Goal: Find specific page/section: Find specific page/section

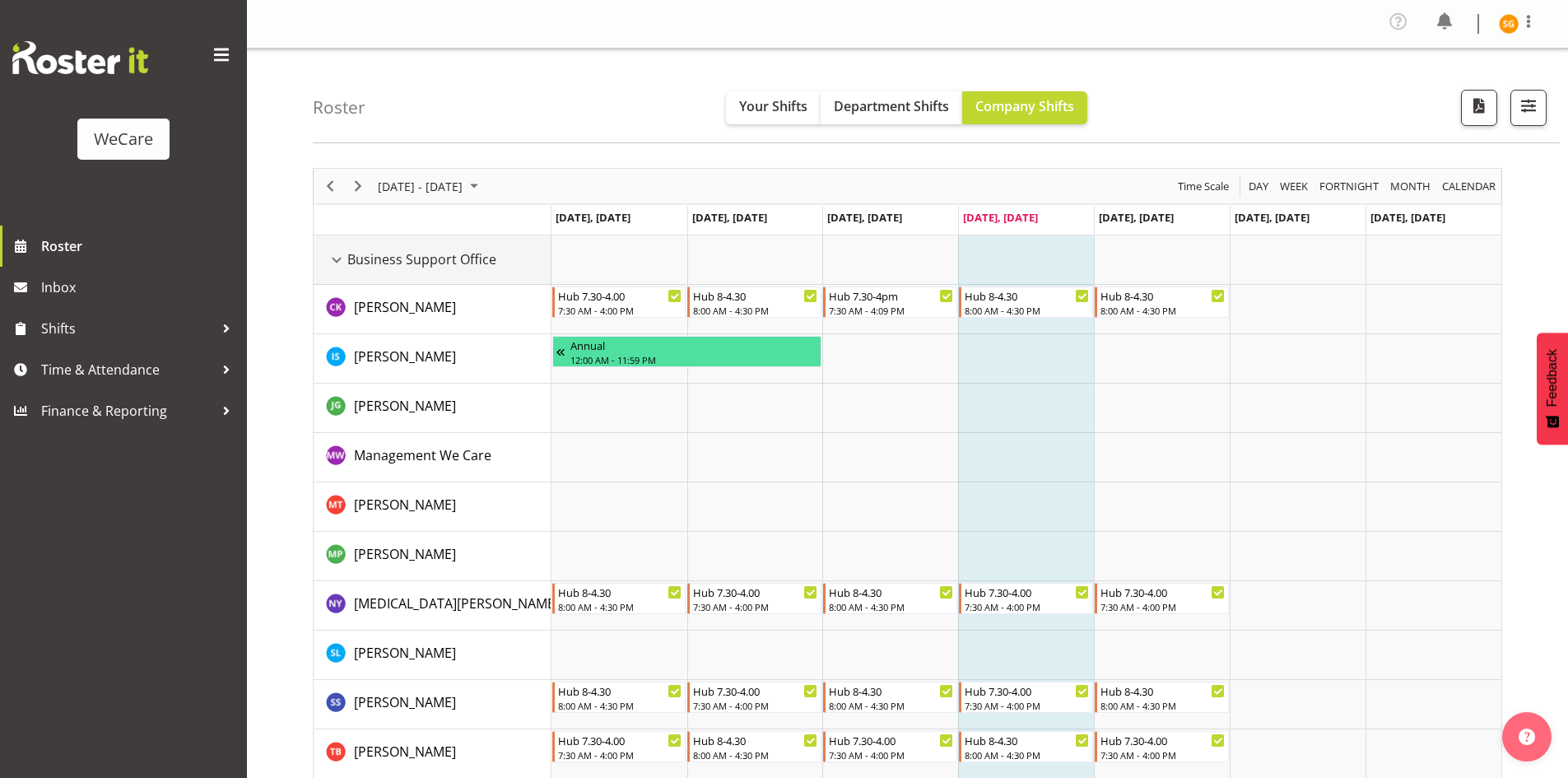
click at [334, 259] on div "Business Support Office resource" at bounding box center [337, 260] width 21 height 21
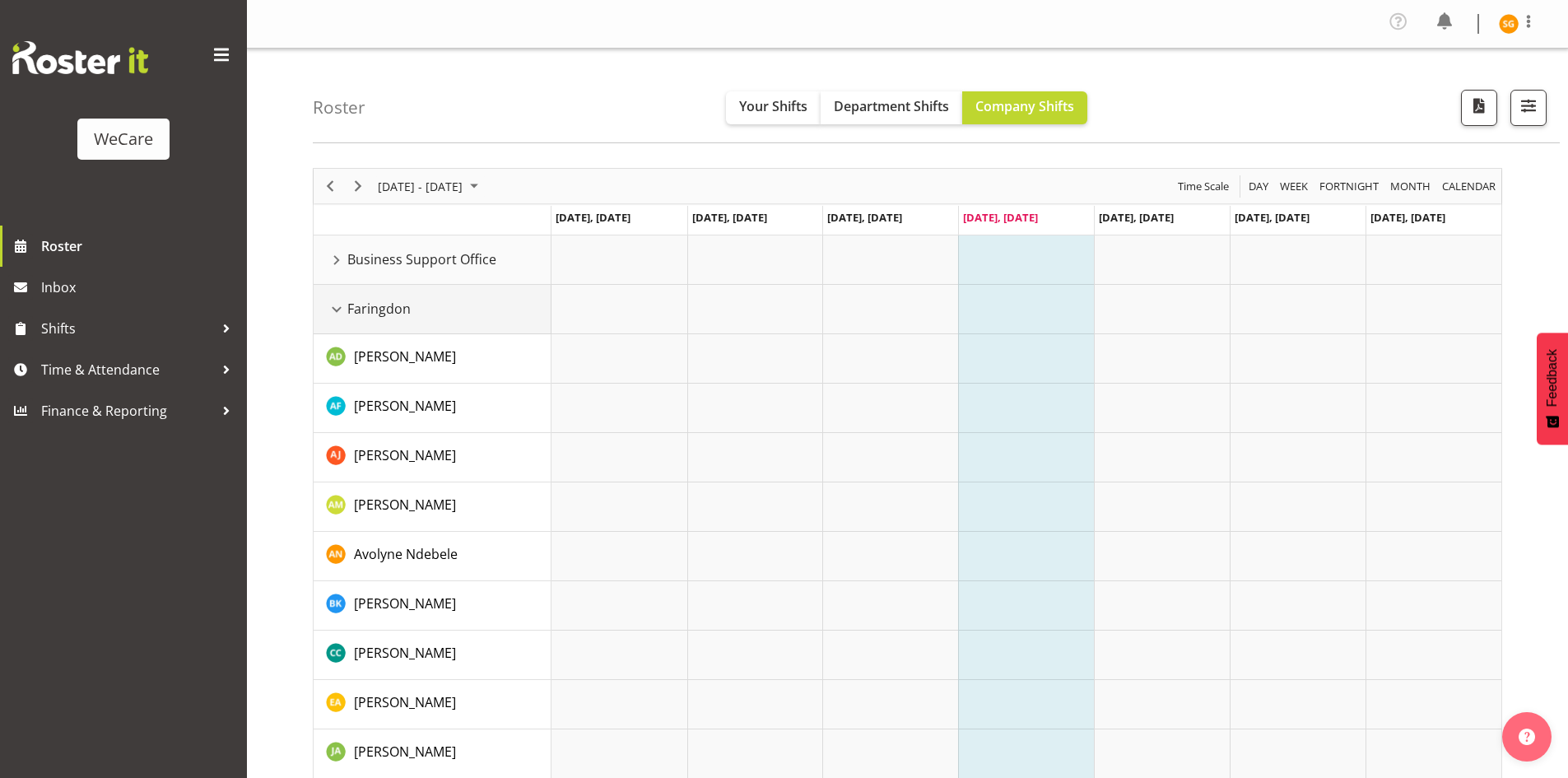
click at [333, 308] on div "Faringdon resource" at bounding box center [337, 309] width 21 height 21
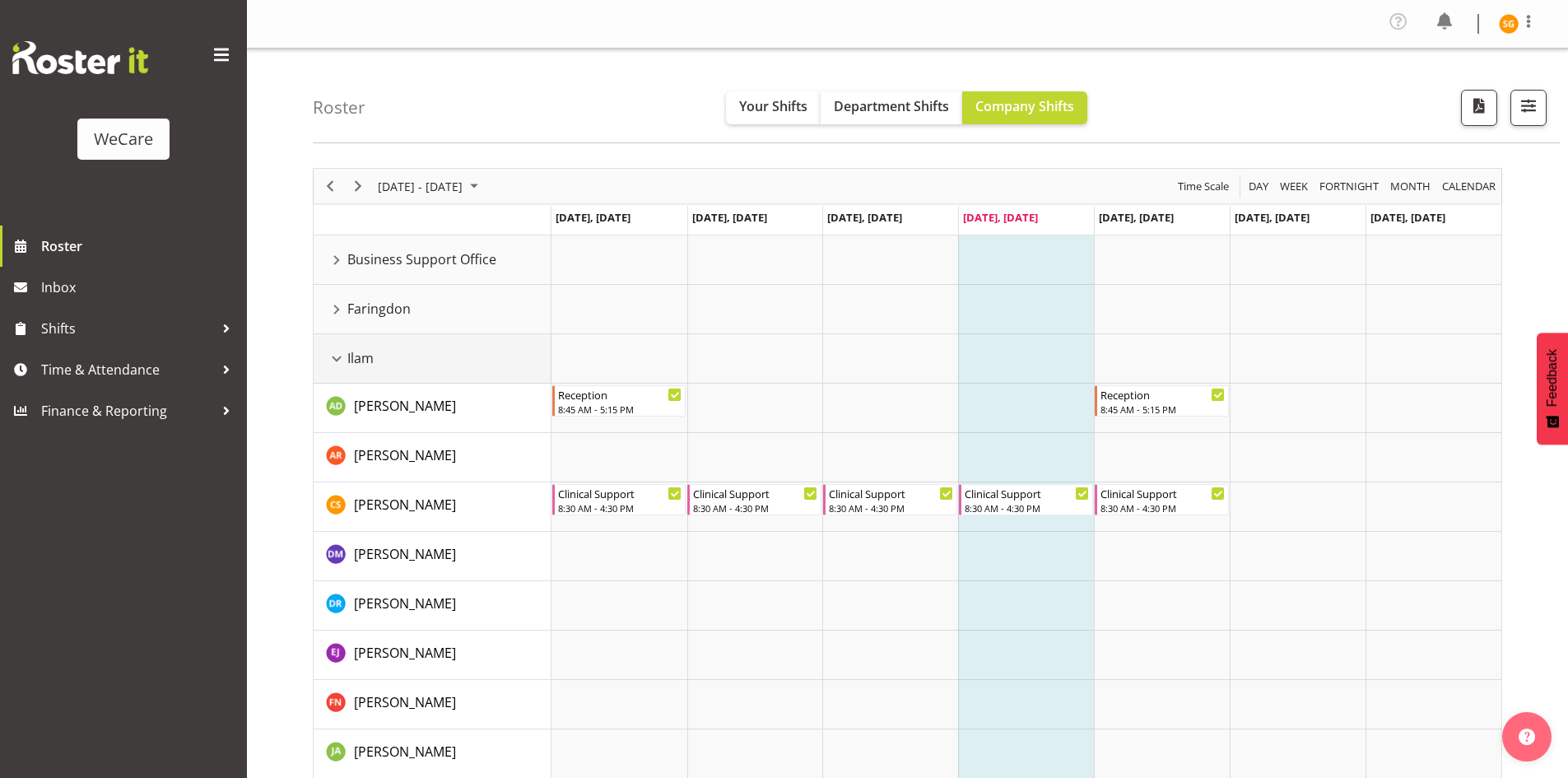
click at [338, 353] on div "Ilam resource" at bounding box center [337, 359] width 21 height 21
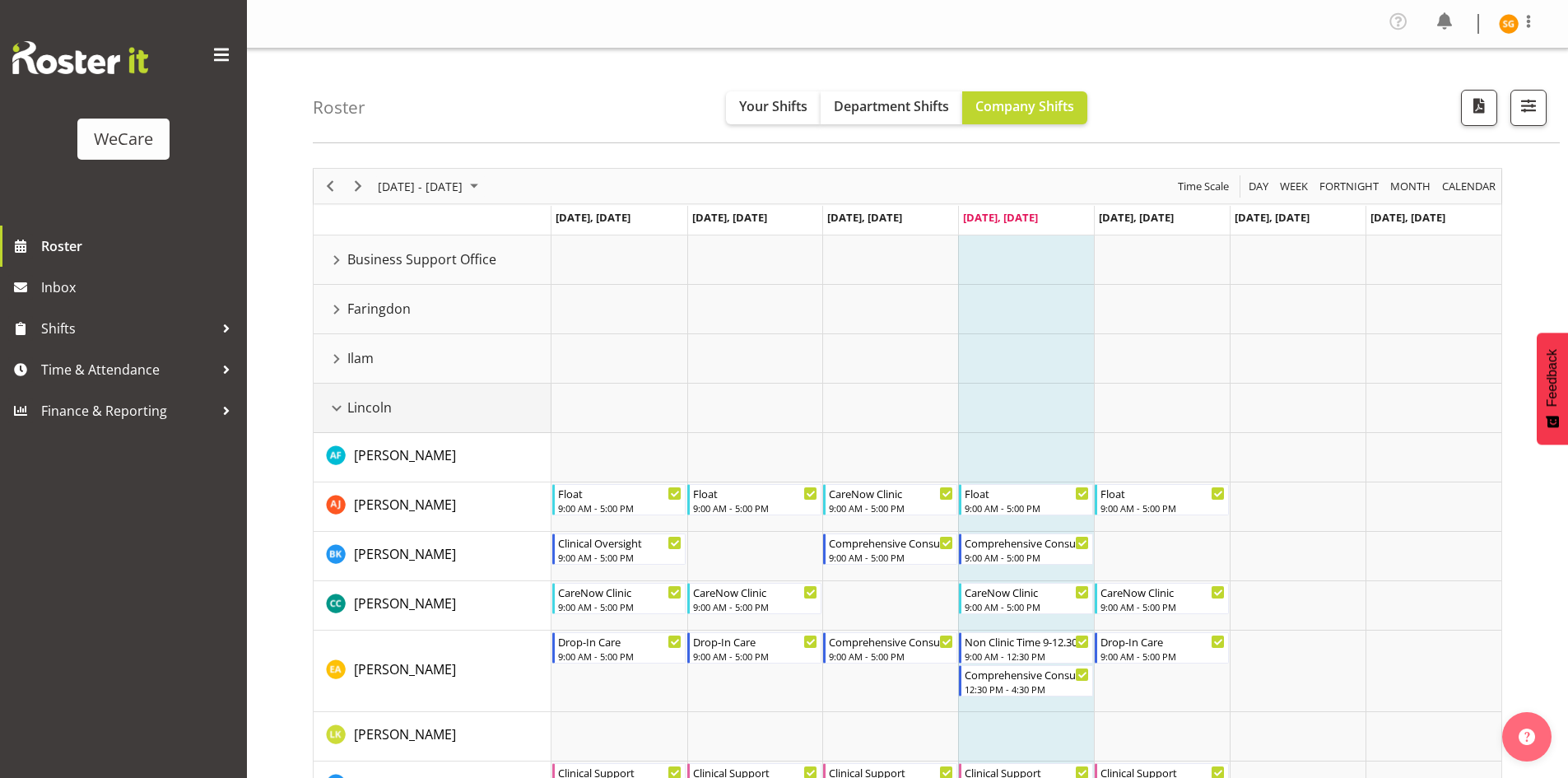
click at [340, 402] on div "Lincoln resource" at bounding box center [337, 408] width 21 height 21
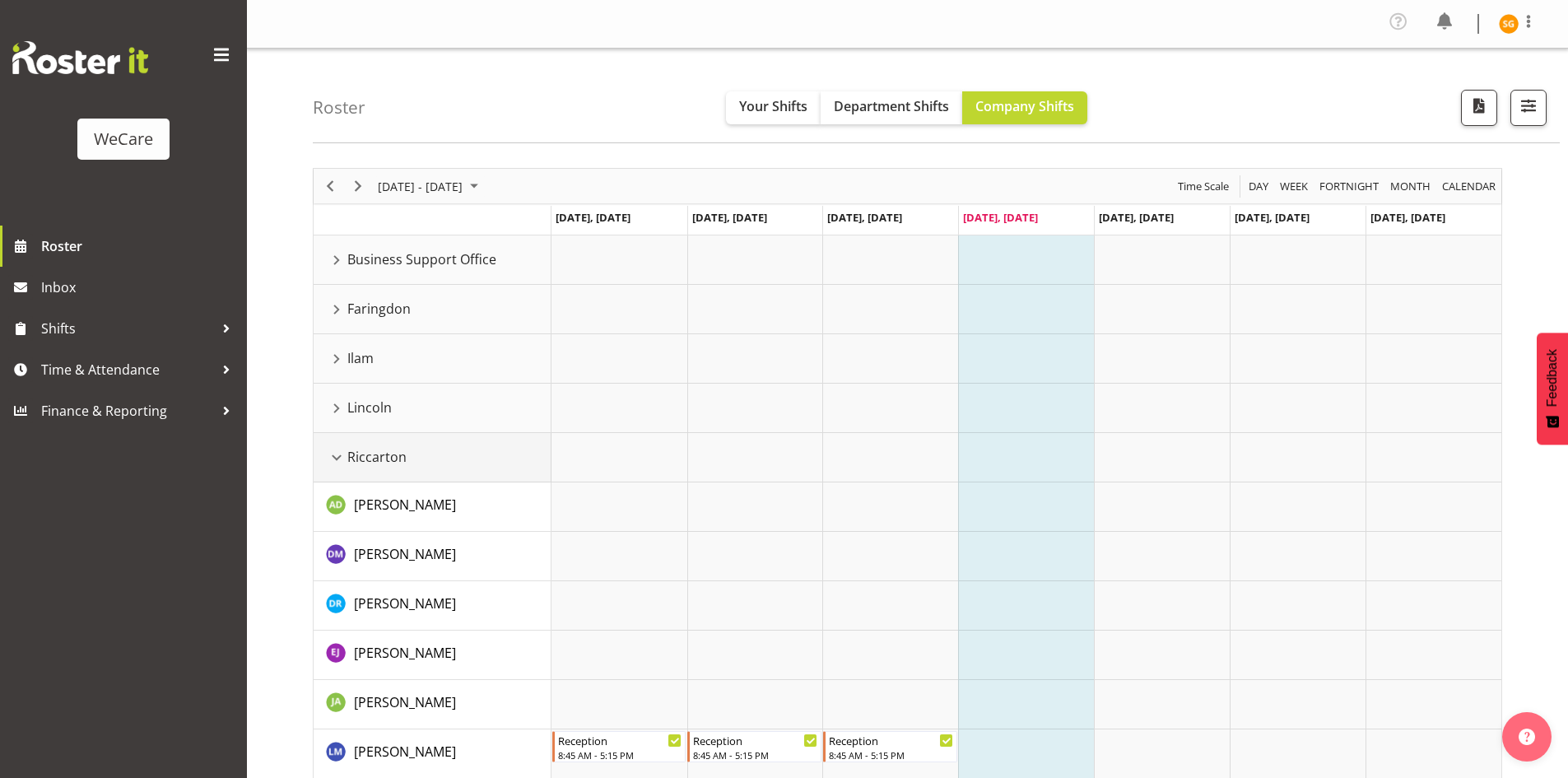
click at [341, 452] on div "Riccarton resource" at bounding box center [337, 457] width 21 height 21
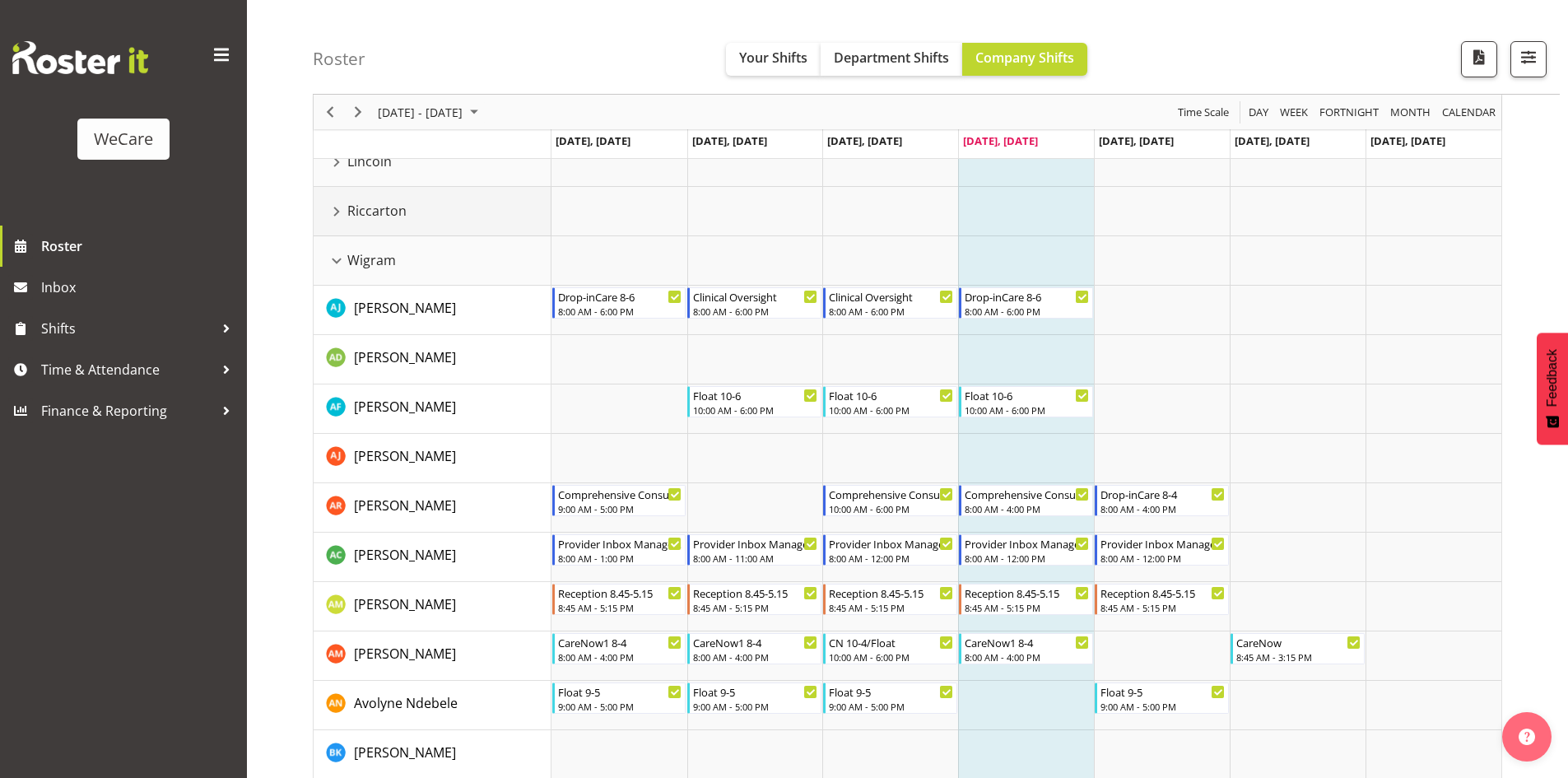
scroll to position [247, 0]
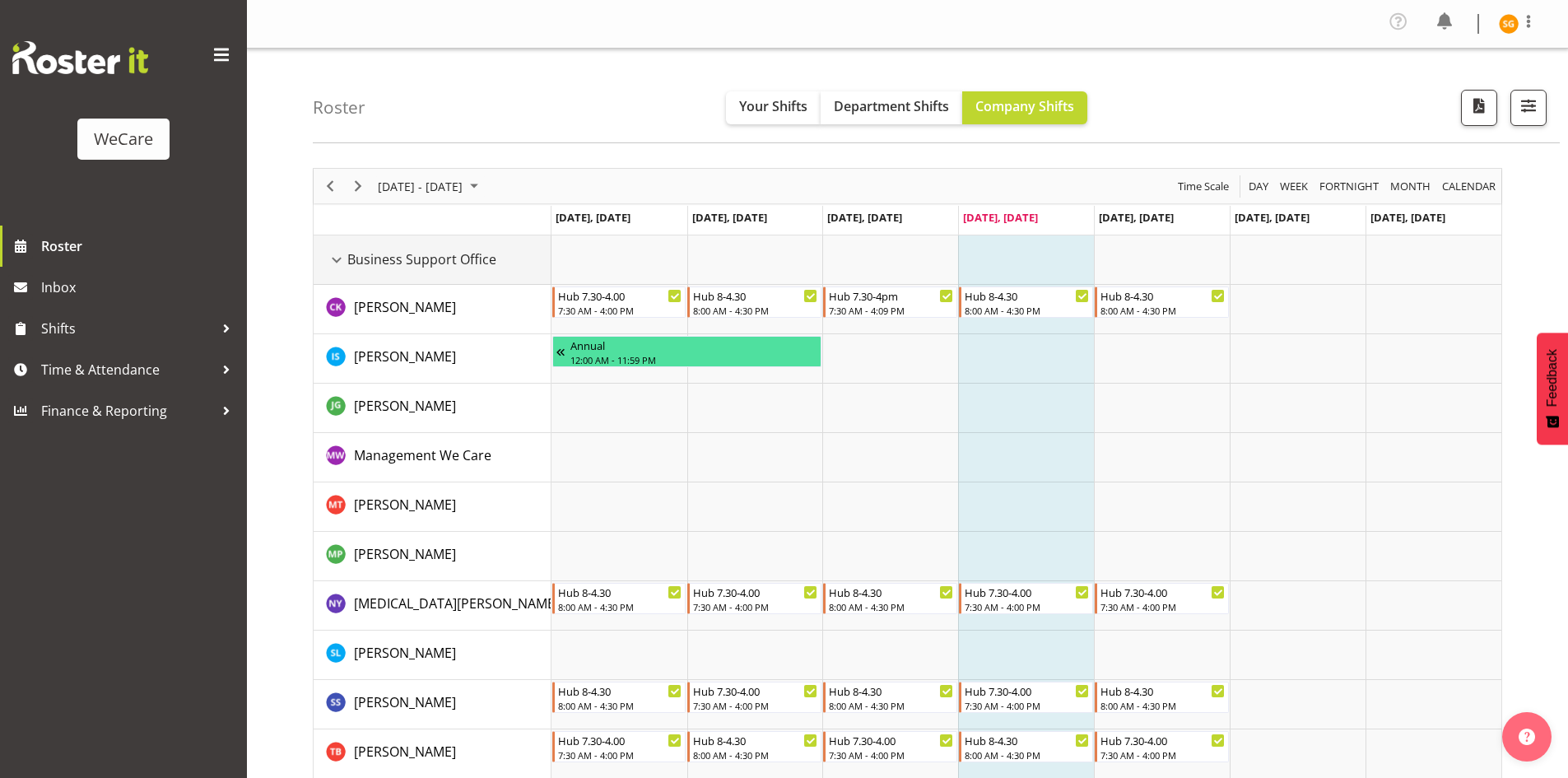
click at [335, 266] on div "Business Support Office resource" at bounding box center [337, 260] width 21 height 21
click at [336, 257] on div "Business Support Office resource" at bounding box center [337, 260] width 21 height 21
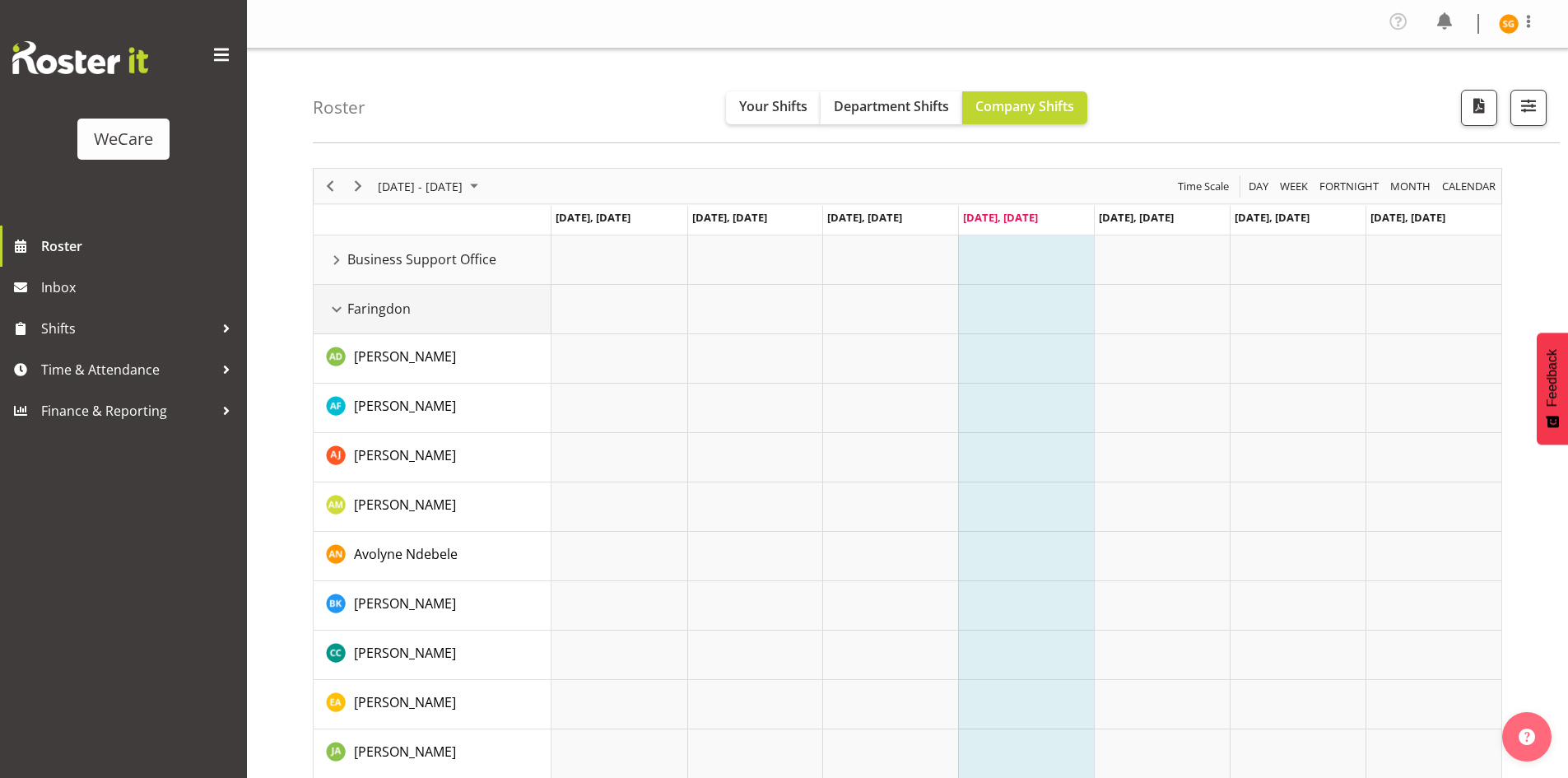
click at [343, 305] on div "Faringdon resource" at bounding box center [337, 309] width 21 height 21
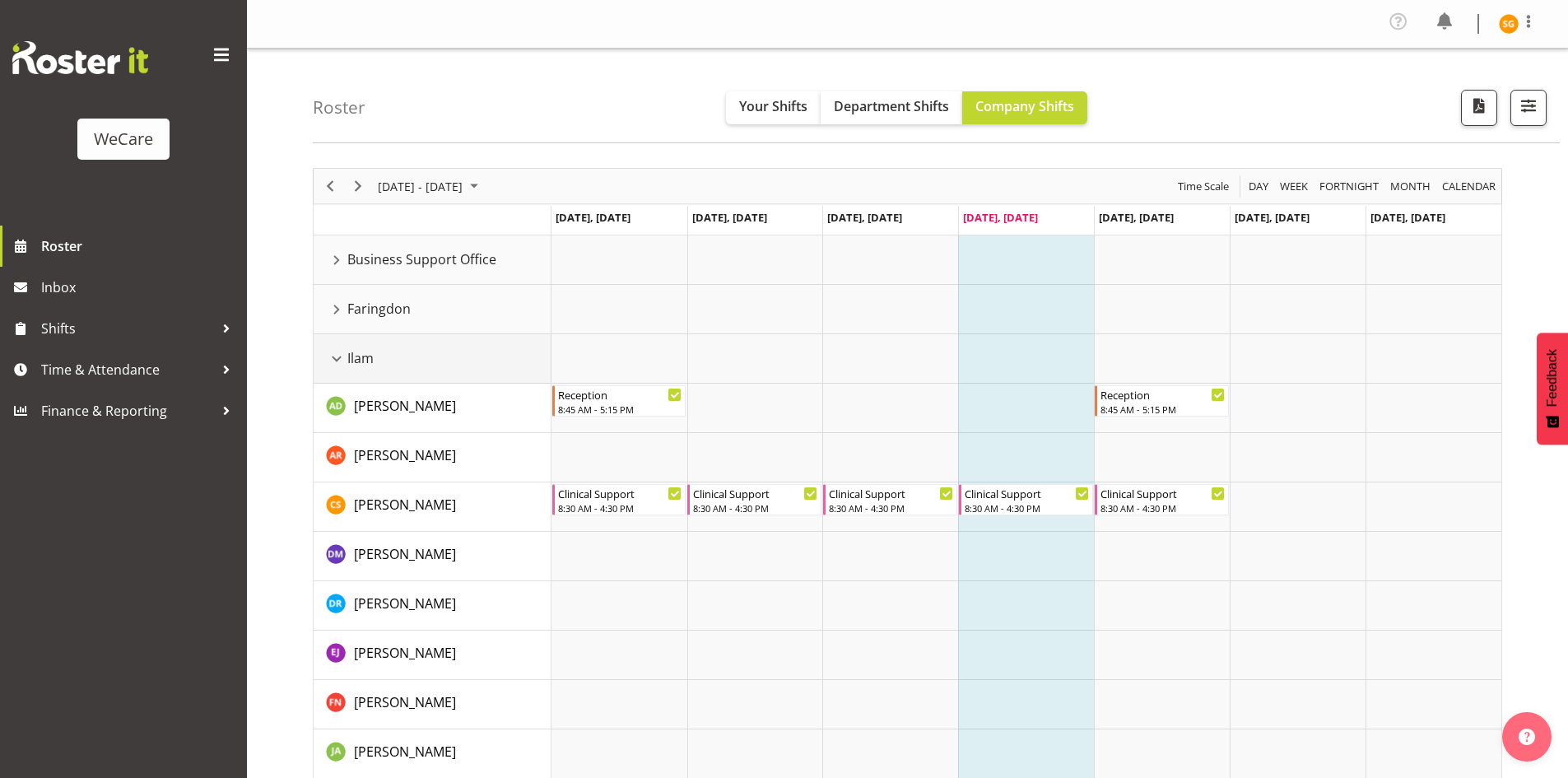
click at [340, 351] on div "Ilam resource" at bounding box center [337, 359] width 21 height 21
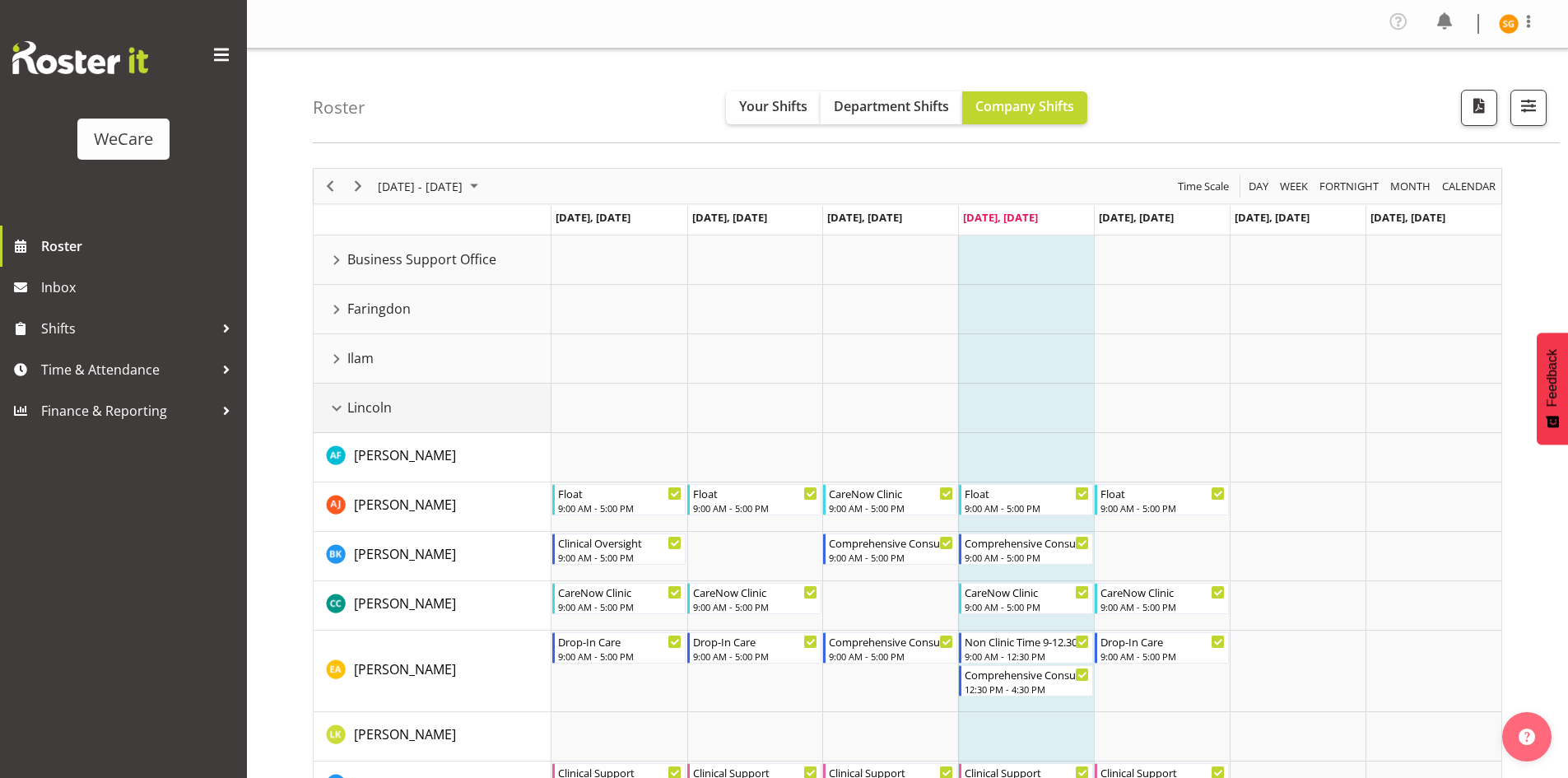
click at [346, 411] on div "Lincoln resource" at bounding box center [337, 408] width 21 height 21
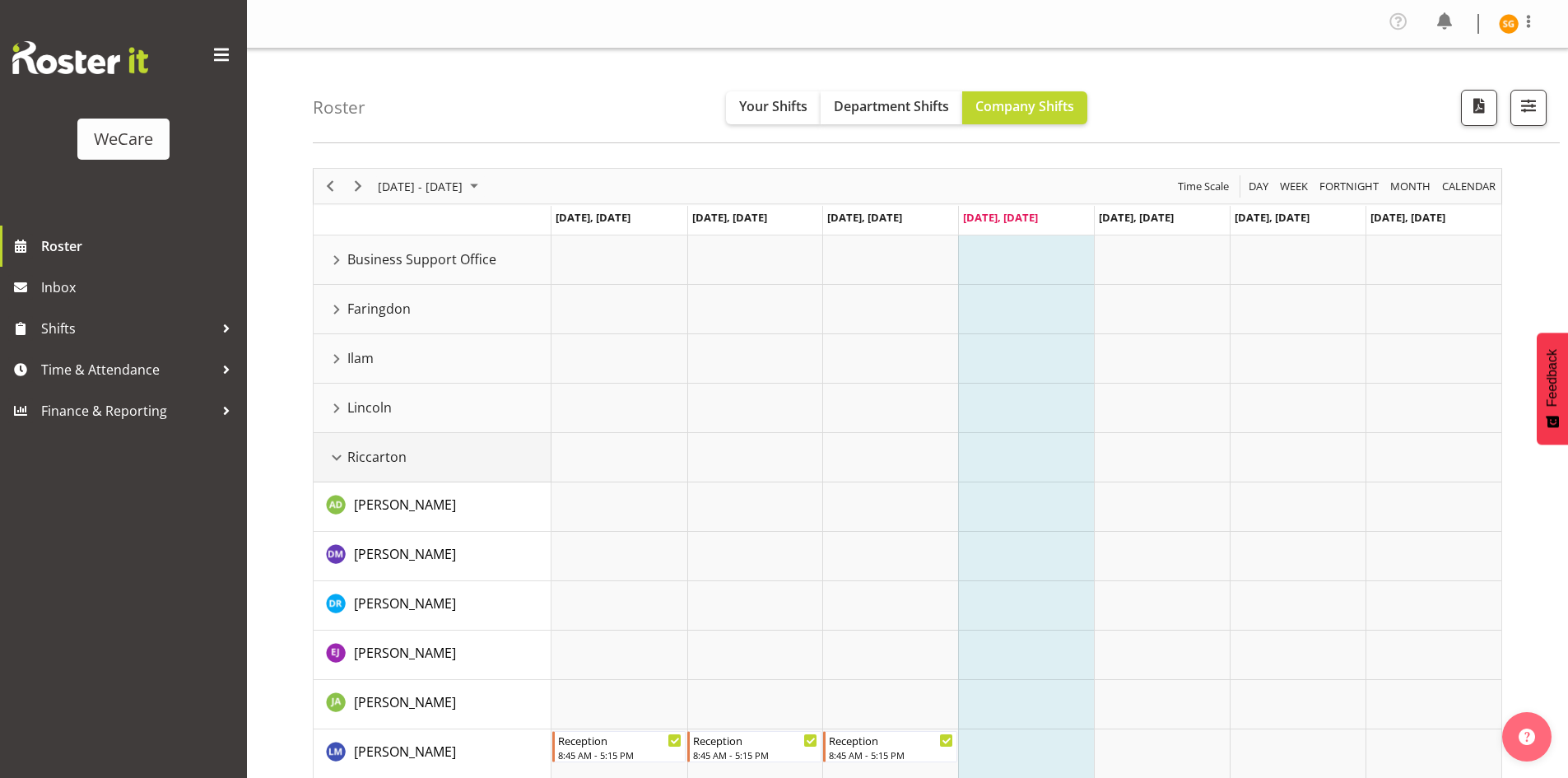
click at [333, 459] on div "Riccarton resource" at bounding box center [337, 457] width 21 height 21
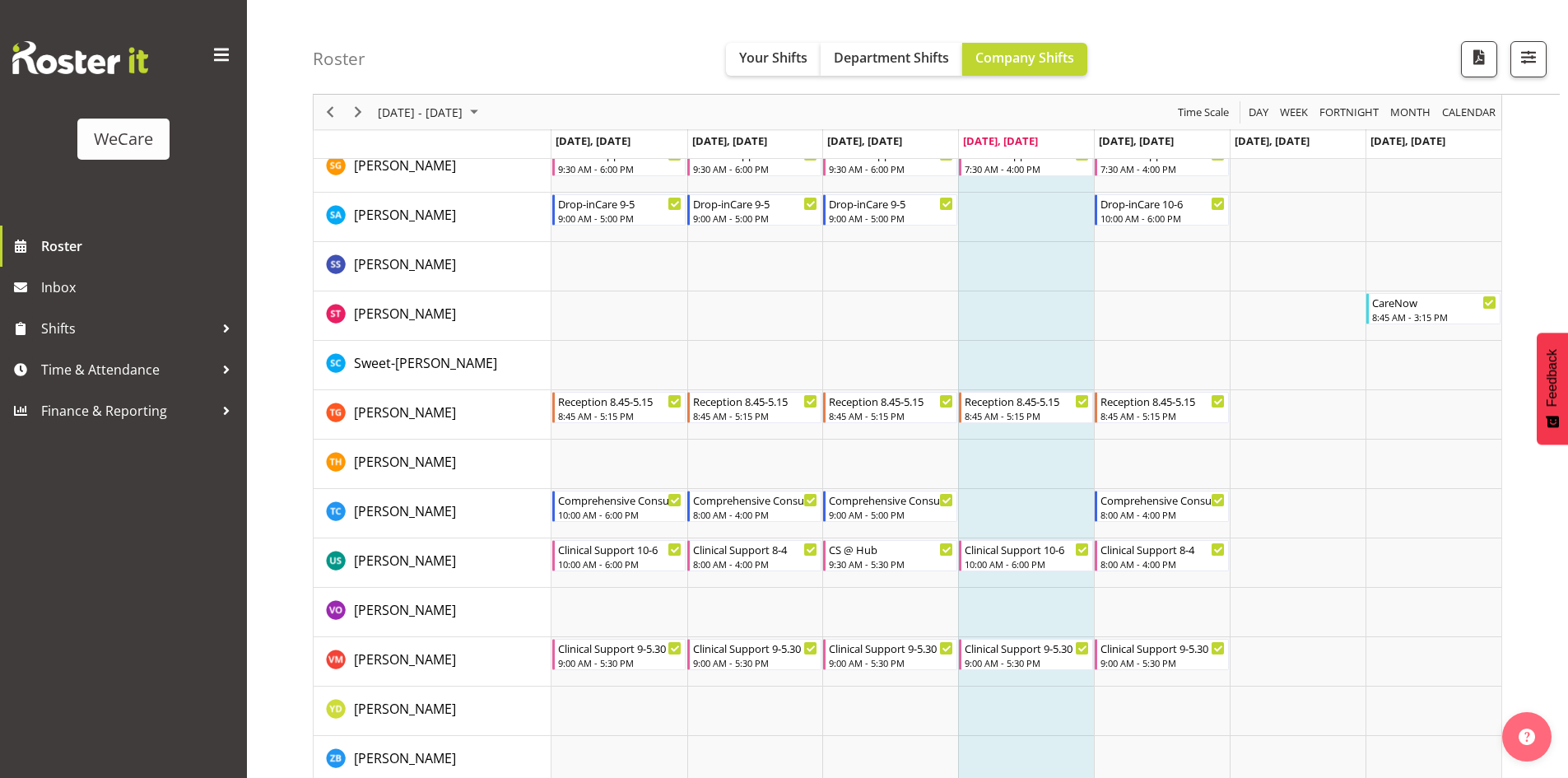
scroll to position [2465, 0]
